Goal: Transaction & Acquisition: Obtain resource

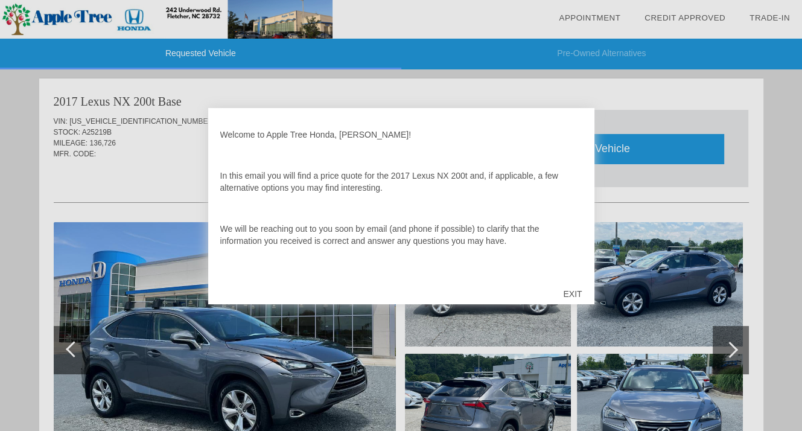
click at [563, 295] on div "EXIT" at bounding box center [572, 294] width 43 height 36
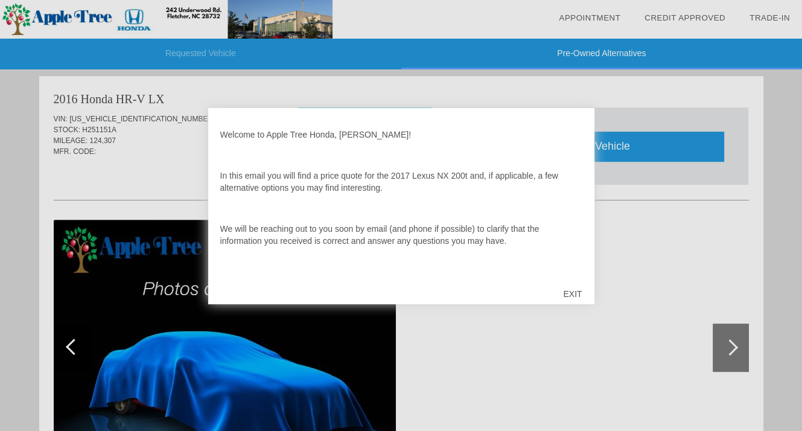
click at [565, 293] on div "EXIT" at bounding box center [572, 294] width 43 height 36
click at [565, 296] on div "EXIT" at bounding box center [572, 294] width 43 height 36
